Goal: Task Accomplishment & Management: Use online tool/utility

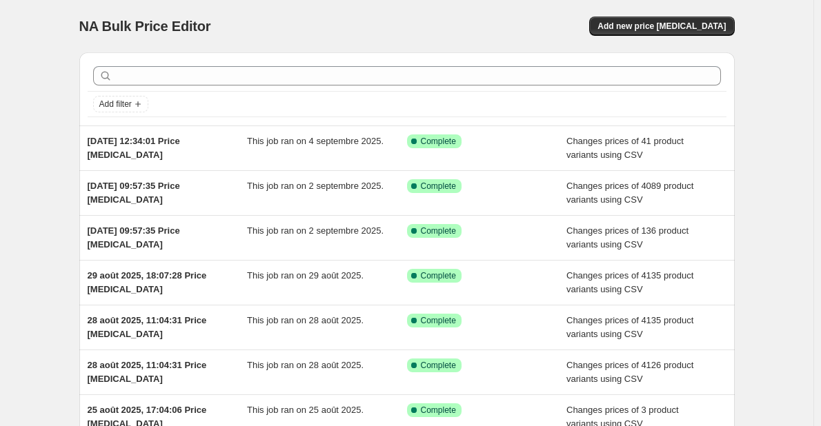
click at [319, 59] on div "Add filter" at bounding box center [406, 88] width 655 height 73
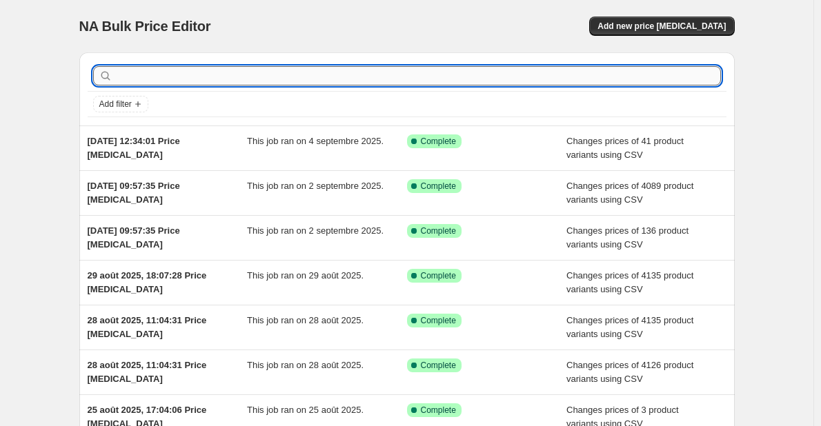
click at [301, 71] on input "text" at bounding box center [417, 75] width 605 height 19
paste input "UHA246.DE0039.136"
type input "UHA246.DE0039.136"
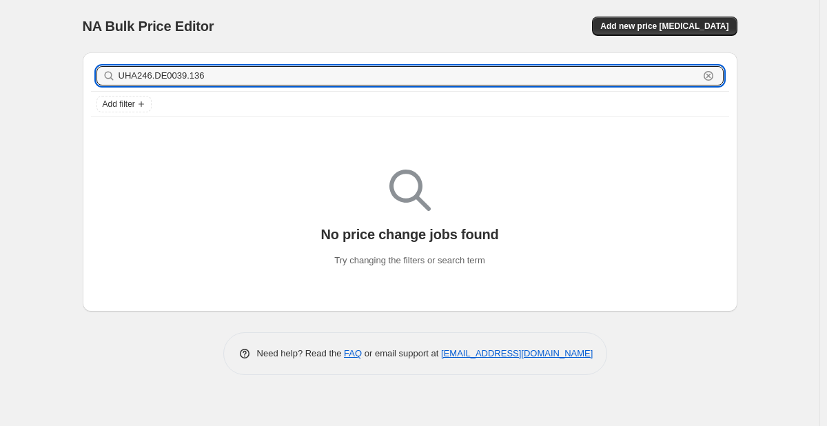
drag, startPoint x: 295, startPoint y: 75, endPoint x: -110, endPoint y: 32, distance: 407.7
click at [0, 32] on html "Home Settings Plans Skip to content NA Bulk Price Editor. This page is ready NA…" at bounding box center [413, 213] width 827 height 426
type input "-"
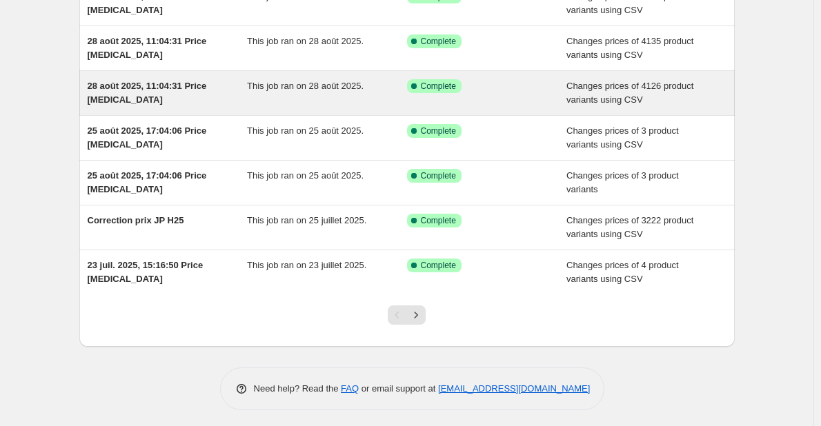
scroll to position [284, 0]
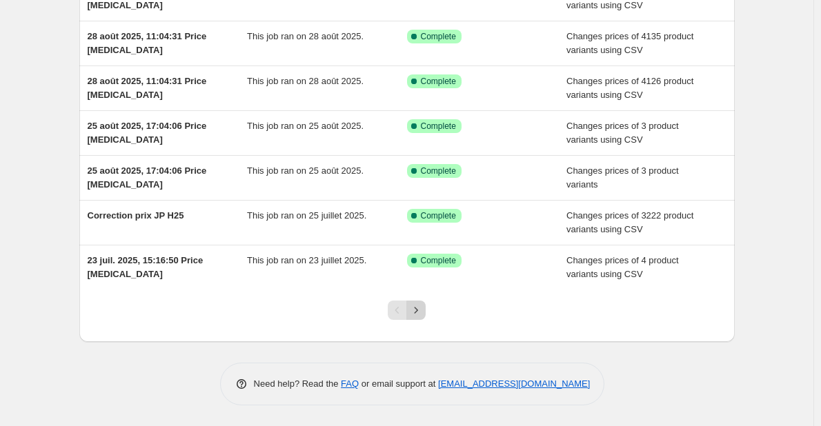
click at [417, 308] on icon "Next" at bounding box center [416, 310] width 14 height 14
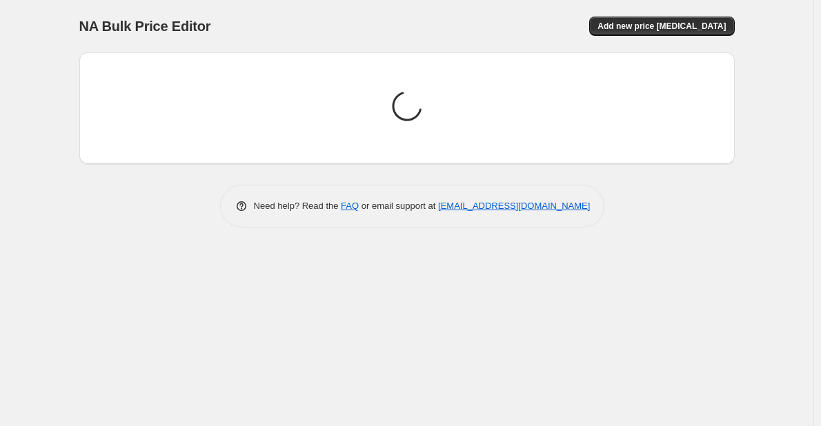
scroll to position [0, 0]
